Goal: Check status: Check status

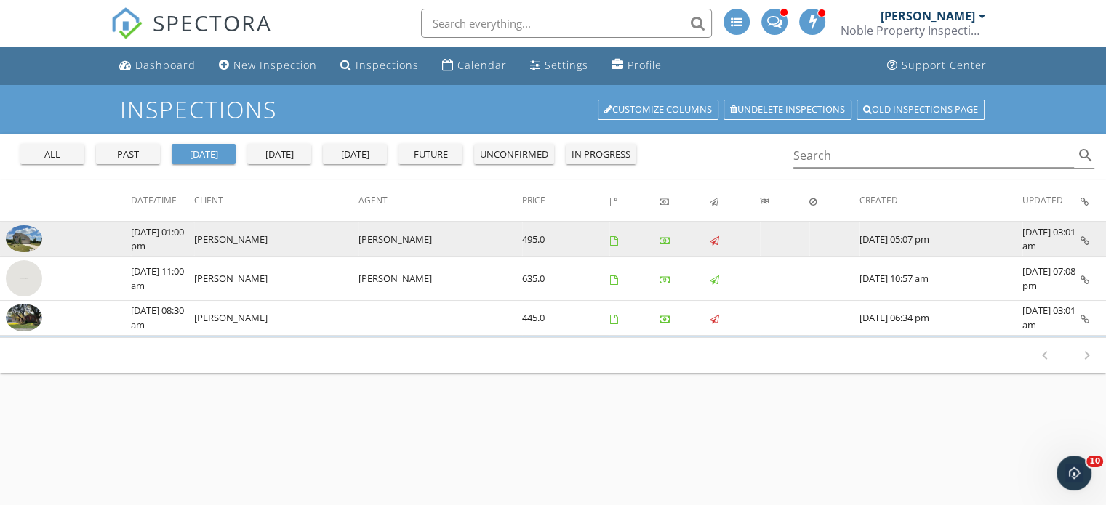
click at [622, 247] on td at bounding box center [634, 239] width 50 height 35
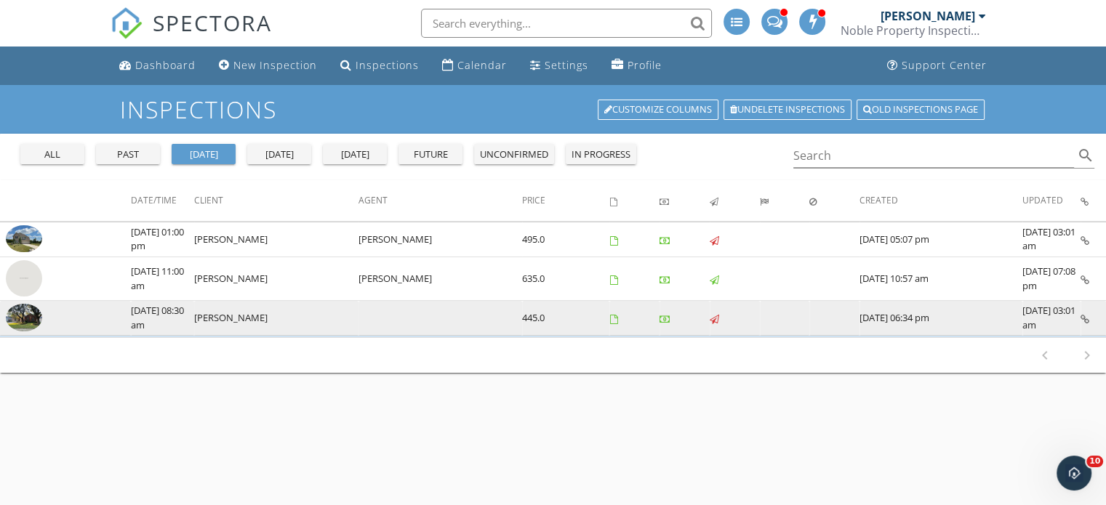
click at [25, 312] on img at bounding box center [24, 318] width 36 height 28
click at [25, 318] on img at bounding box center [24, 318] width 36 height 28
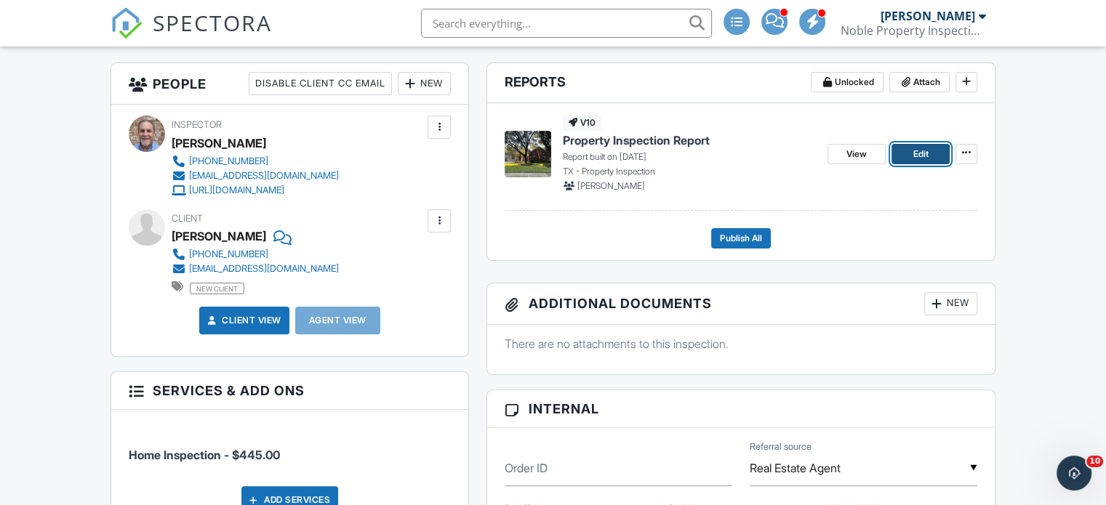
click at [910, 154] on link "Edit" at bounding box center [920, 154] width 58 height 20
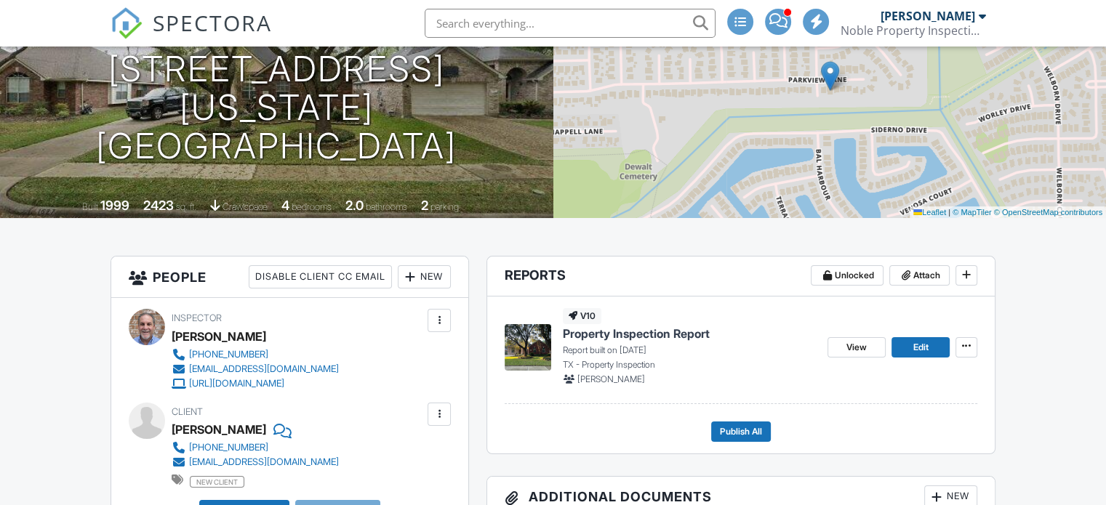
scroll to position [218, 0]
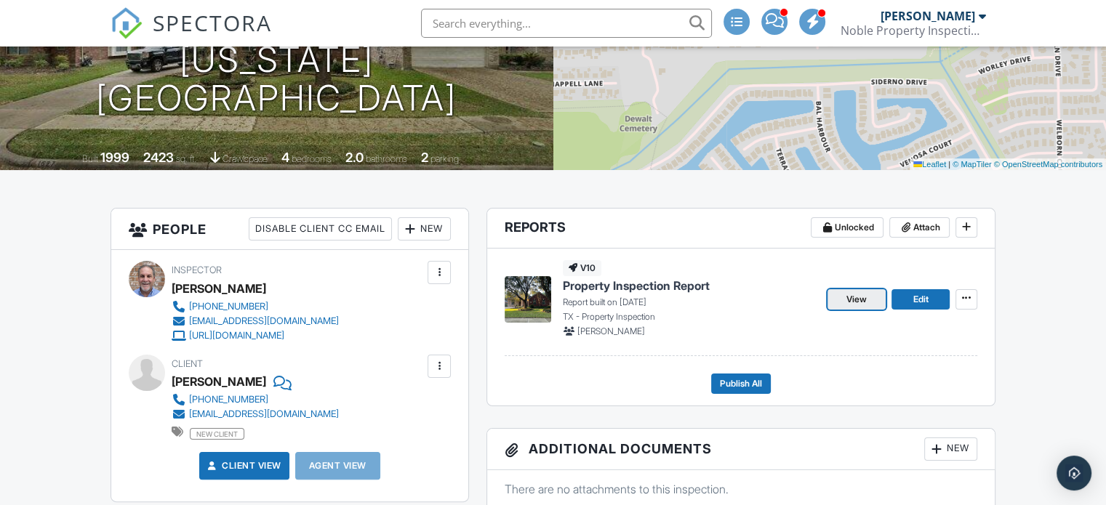
click at [863, 300] on span "View" at bounding box center [856, 299] width 20 height 15
